Goal: Information Seeking & Learning: Learn about a topic

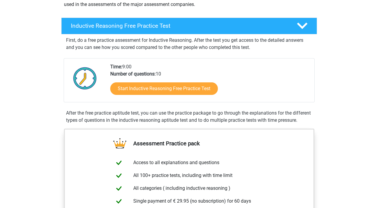
scroll to position [82, 0]
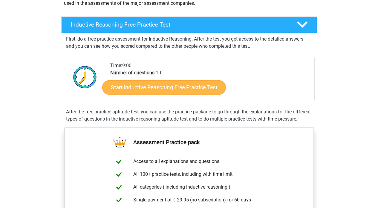
click at [208, 89] on link "Start Inductive Reasoning Free Practice Test" at bounding box center [164, 87] width 124 height 14
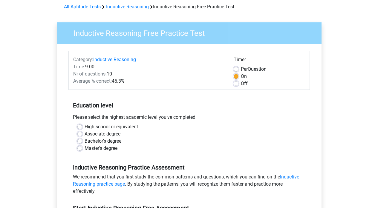
scroll to position [35, 0]
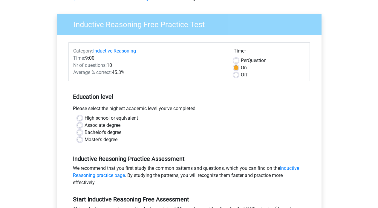
click at [109, 141] on label "Master's degree" at bounding box center [100, 139] width 33 height 7
click at [82, 141] on input "Master's degree" at bounding box center [79, 139] width 5 height 6
radio input "true"
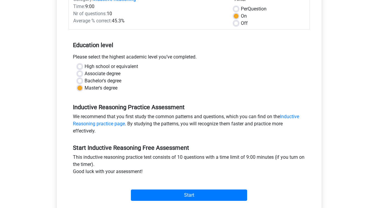
scroll to position [130, 0]
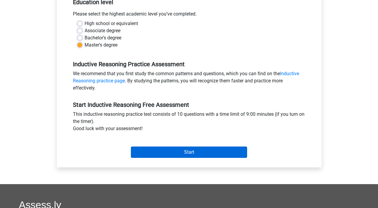
click at [208, 150] on input "Start" at bounding box center [189, 152] width 116 height 11
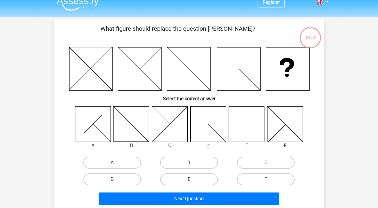
scroll to position [11, 0]
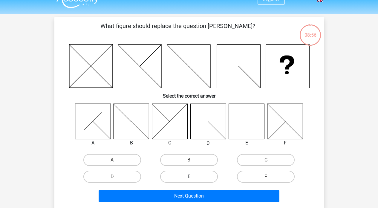
click at [197, 178] on label "E" at bounding box center [189, 177] width 58 height 12
click at [193, 178] on input "E" at bounding box center [191, 179] width 4 height 4
radio input "true"
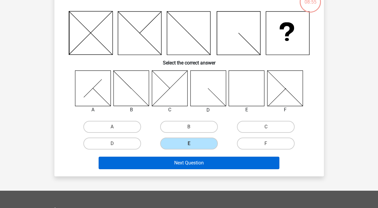
click at [207, 165] on button "Next Question" at bounding box center [189, 163] width 181 height 13
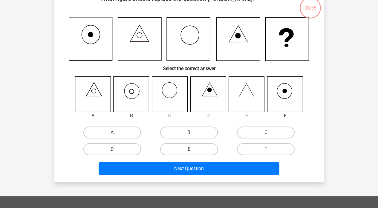
scroll to position [27, 0]
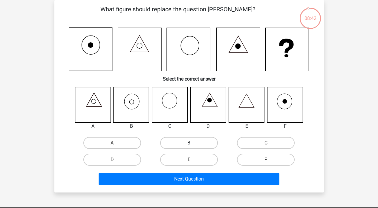
click at [181, 145] on label "B" at bounding box center [189, 143] width 58 height 12
click at [189, 145] on input "B" at bounding box center [191, 145] width 4 height 4
radio input "true"
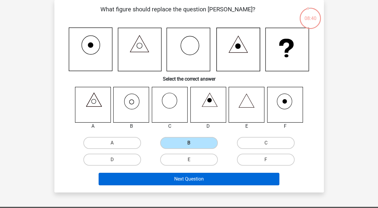
click at [249, 181] on button "Next Question" at bounding box center [189, 179] width 181 height 13
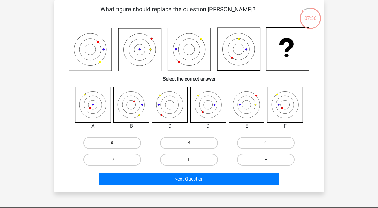
click at [269, 160] on label "F" at bounding box center [266, 160] width 58 height 12
click at [269, 160] on input "F" at bounding box center [268, 162] width 4 height 4
radio input "true"
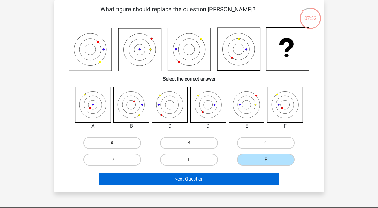
click at [227, 180] on button "Next Question" at bounding box center [189, 179] width 181 height 13
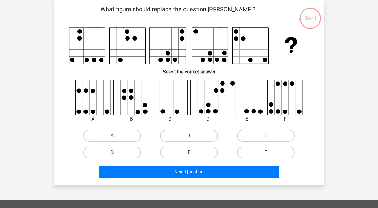
click at [191, 156] on input "E" at bounding box center [191, 155] width 4 height 4
radio input "true"
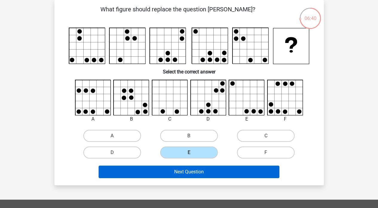
click at [184, 178] on button "Next Question" at bounding box center [189, 172] width 181 height 13
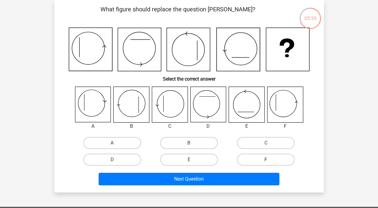
click at [263, 160] on label "F" at bounding box center [266, 160] width 58 height 12
click at [266, 160] on input "F" at bounding box center [268, 162] width 4 height 4
radio input "true"
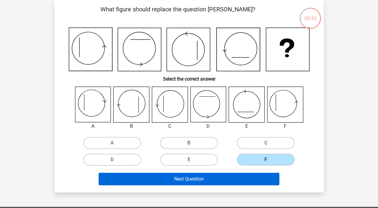
click at [220, 179] on button "Next Question" at bounding box center [189, 179] width 181 height 13
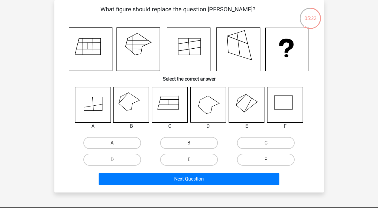
click at [189, 144] on input "B" at bounding box center [191, 145] width 4 height 4
radio input "true"
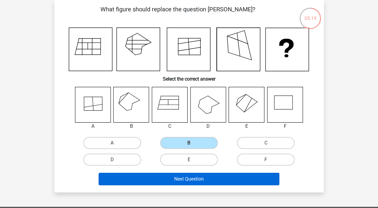
click at [234, 182] on button "Next Question" at bounding box center [189, 179] width 181 height 13
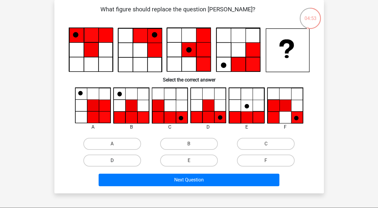
click at [130, 159] on label "D" at bounding box center [112, 161] width 58 height 12
click at [116, 161] on input "D" at bounding box center [114, 163] width 4 height 4
radio input "true"
click at [210, 188] on div "Next Question" at bounding box center [189, 181] width 230 height 15
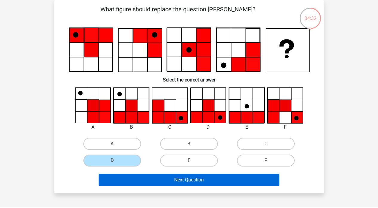
click at [208, 183] on button "Next Question" at bounding box center [189, 180] width 181 height 13
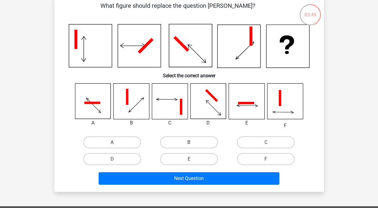
scroll to position [37, 0]
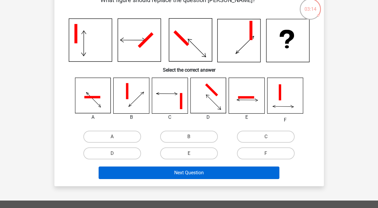
click at [168, 175] on button "Next Question" at bounding box center [189, 173] width 181 height 13
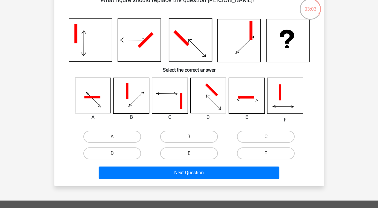
click at [205, 93] on icon at bounding box center [208, 96] width 36 height 36
click at [136, 154] on label "D" at bounding box center [112, 153] width 58 height 12
click at [116, 154] on input "D" at bounding box center [114, 155] width 4 height 4
radio input "true"
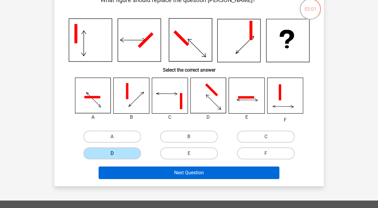
click at [178, 178] on button "Next Question" at bounding box center [189, 173] width 181 height 13
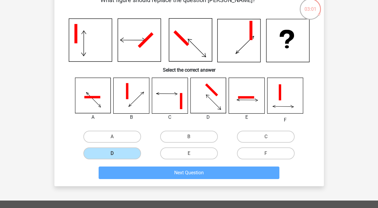
scroll to position [27, 0]
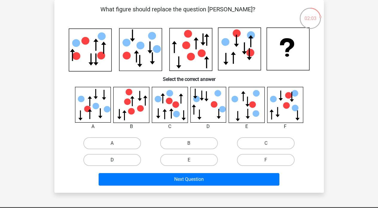
click at [121, 164] on label "D" at bounding box center [112, 160] width 58 height 12
click at [116, 164] on input "D" at bounding box center [114, 162] width 4 height 4
radio input "true"
click at [200, 160] on label "E" at bounding box center [189, 160] width 58 height 12
click at [193, 160] on input "E" at bounding box center [191, 162] width 4 height 4
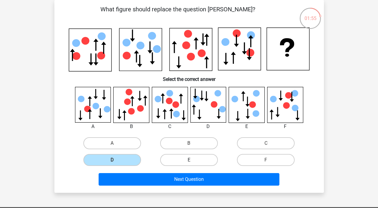
radio input "true"
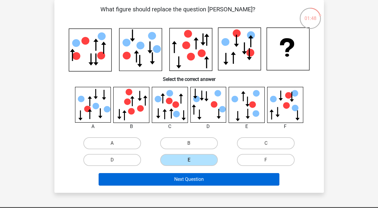
click at [227, 182] on button "Next Question" at bounding box center [189, 179] width 181 height 13
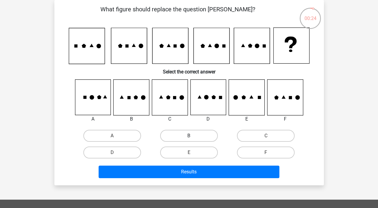
click at [187, 137] on label "B" at bounding box center [189, 136] width 58 height 12
click at [189, 137] on input "B" at bounding box center [191, 138] width 4 height 4
radio input "true"
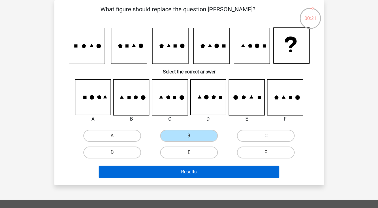
click at [147, 176] on button "Results" at bounding box center [189, 172] width 181 height 13
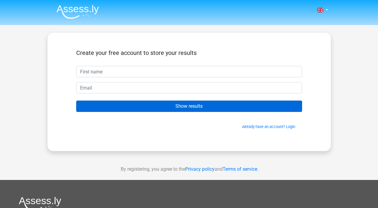
click at [212, 106] on input "Show results" at bounding box center [189, 106] width 226 height 11
